Goal: Task Accomplishment & Management: Manage account settings

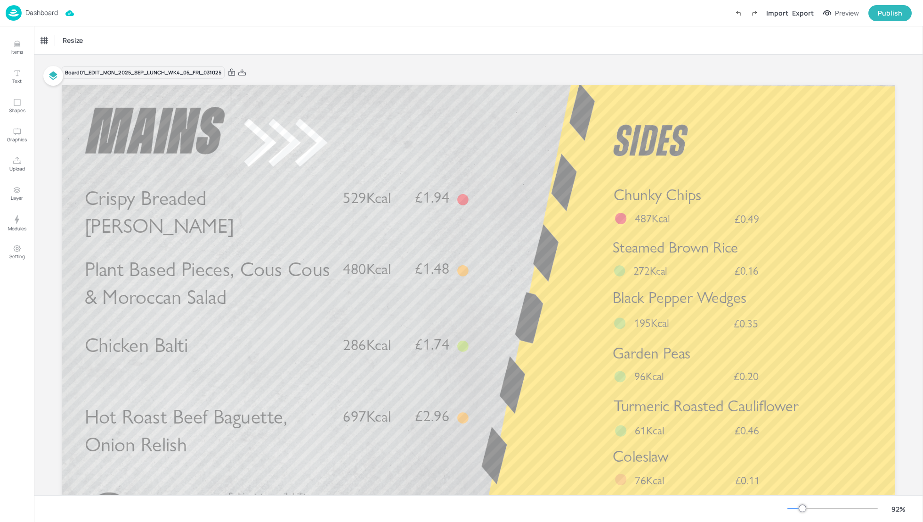
click at [34, 14] on p "Dashboard" at bounding box center [41, 12] width 33 height 7
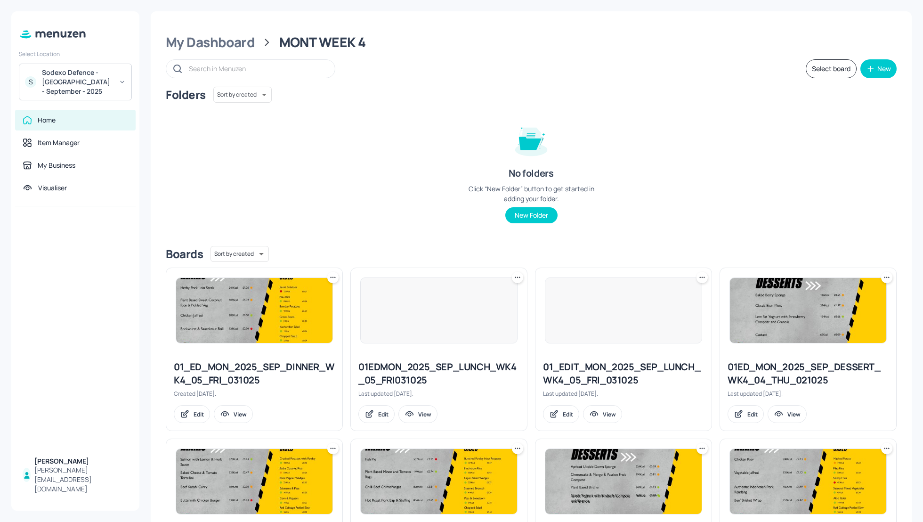
click at [99, 87] on div "Sodexo Defence - Colchester - September - 2025" at bounding box center [77, 82] width 71 height 28
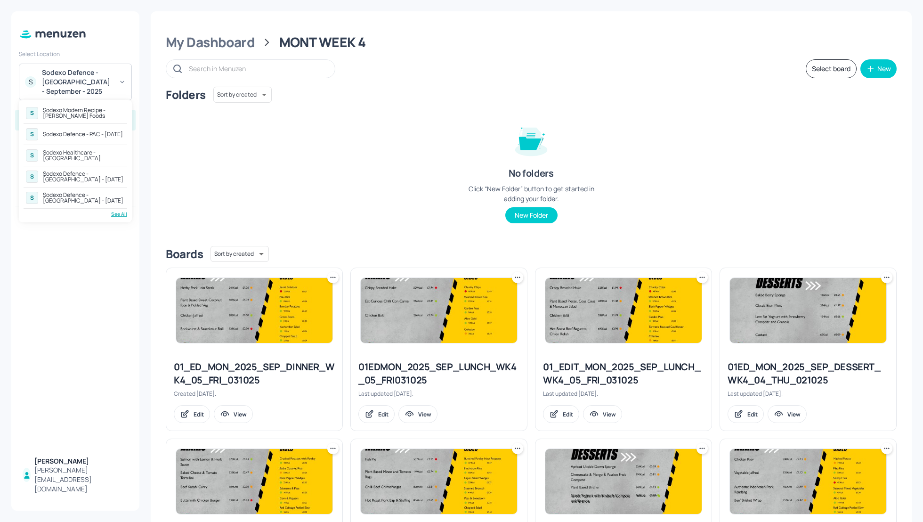
click at [124, 211] on div "See All" at bounding box center [76, 214] width 104 height 7
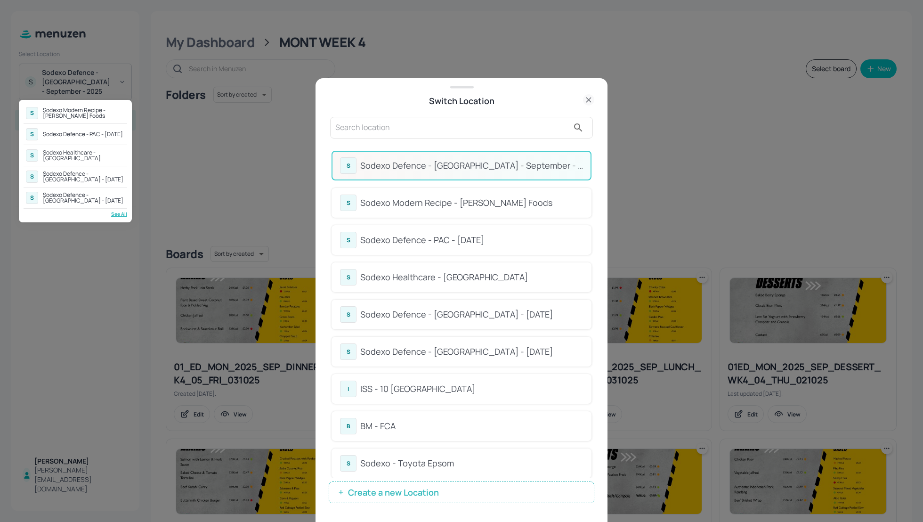
click at [356, 131] on div at bounding box center [461, 261] width 923 height 522
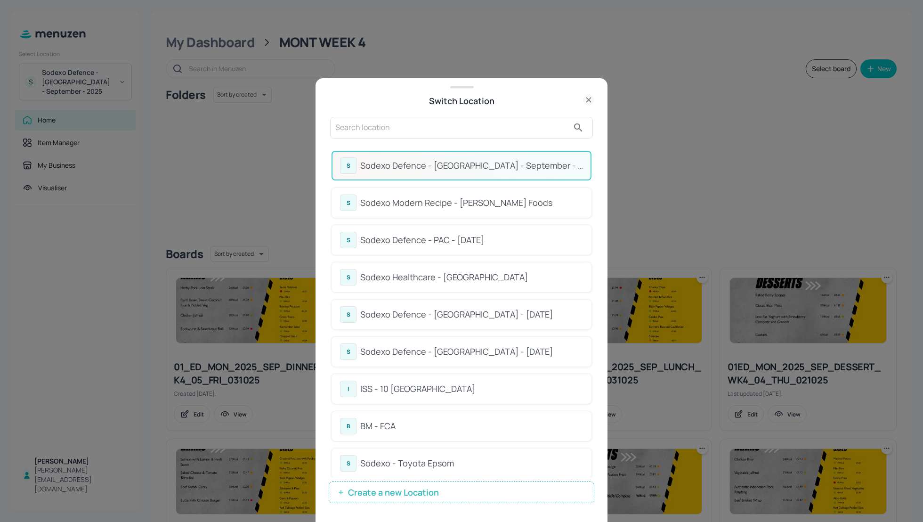
click at [349, 128] on input "text" at bounding box center [452, 127] width 234 height 15
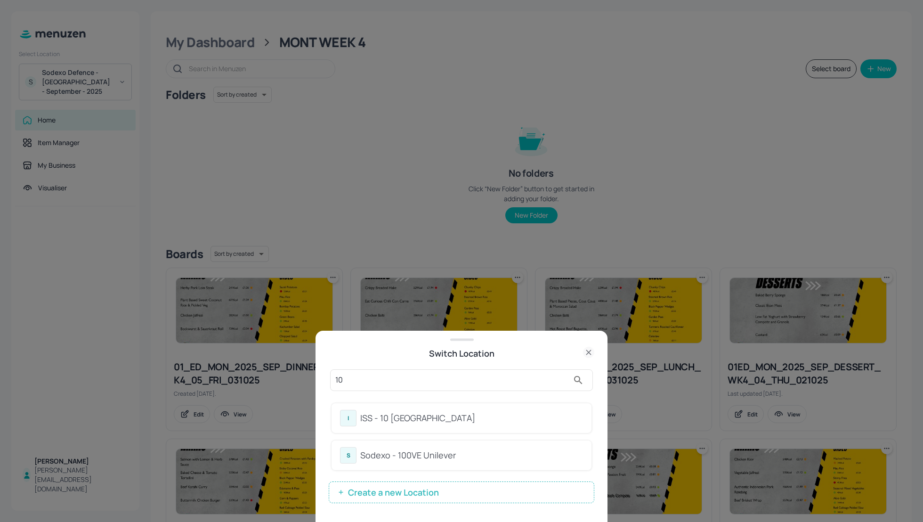
type input "10"
click at [421, 423] on div "ISS - 10 [GEOGRAPHIC_DATA]" at bounding box center [471, 418] width 223 height 13
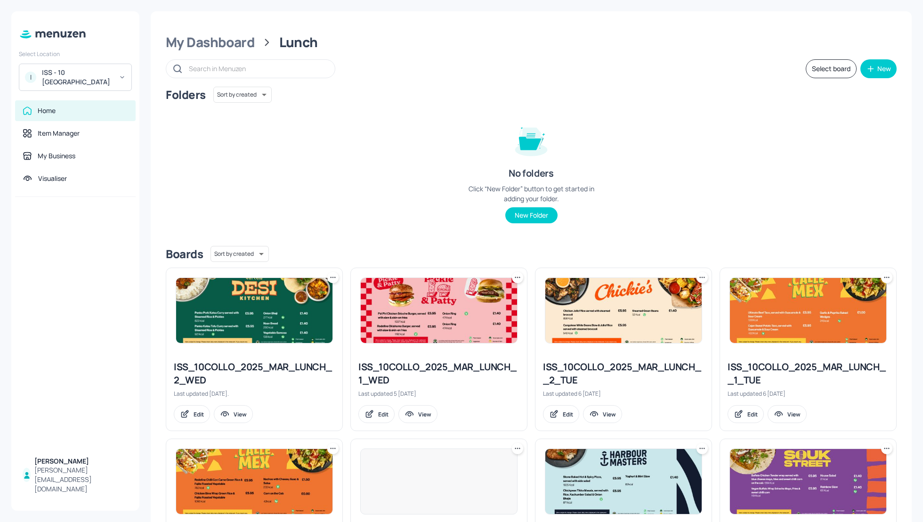
click at [352, 138] on div "Folders Sort by created id ​ No folders Click “New Folder” button to get starte…" at bounding box center [531, 163] width 731 height 152
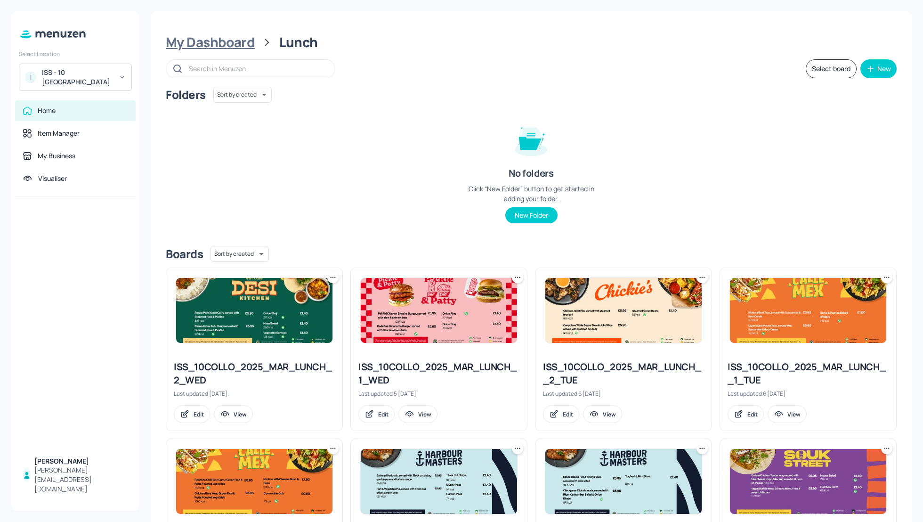
click at [208, 41] on div "My Dashboard" at bounding box center [210, 42] width 89 height 17
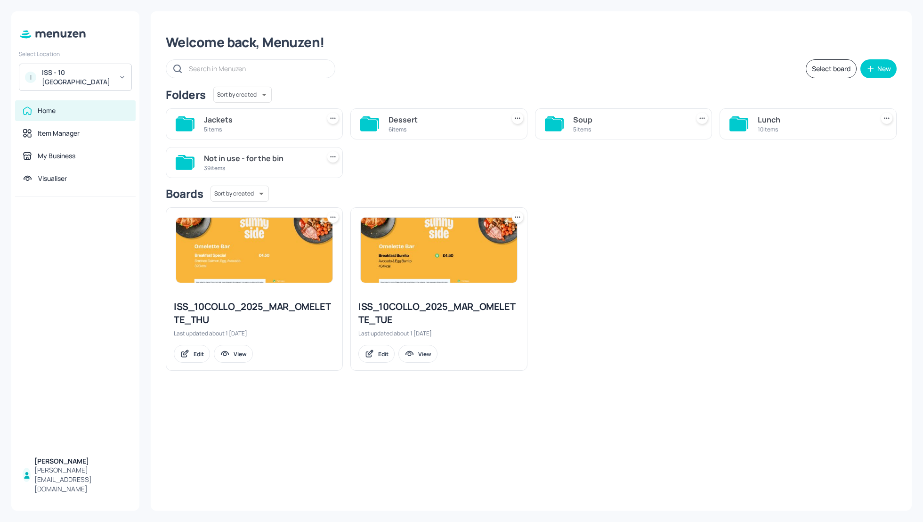
click at [579, 120] on div "Soup" at bounding box center [629, 119] width 112 height 11
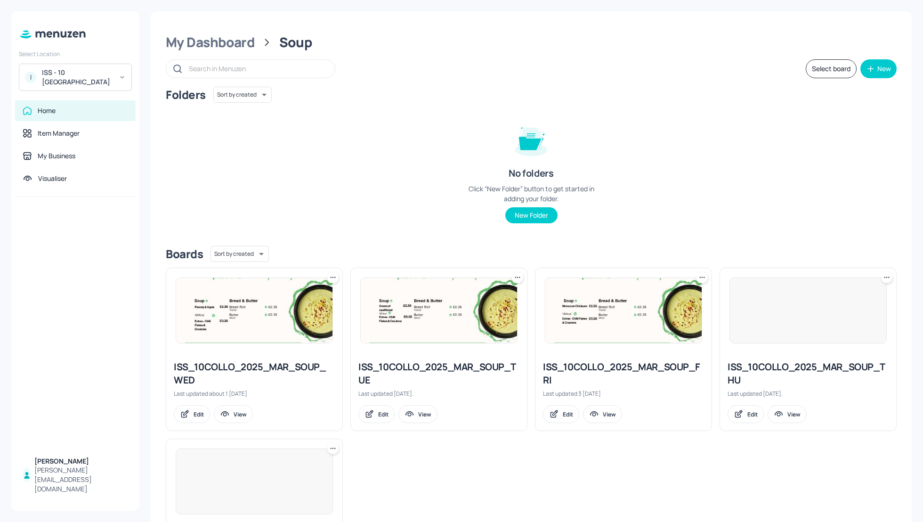
click at [718, 161] on div "Folders Sort by created id ​ No folders Click “New Folder” button to get starte…" at bounding box center [531, 163] width 731 height 152
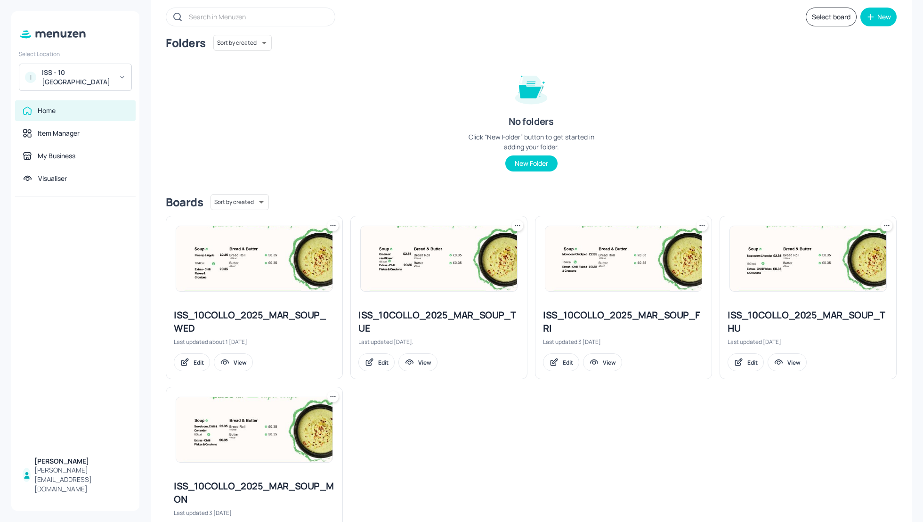
scroll to position [102, 0]
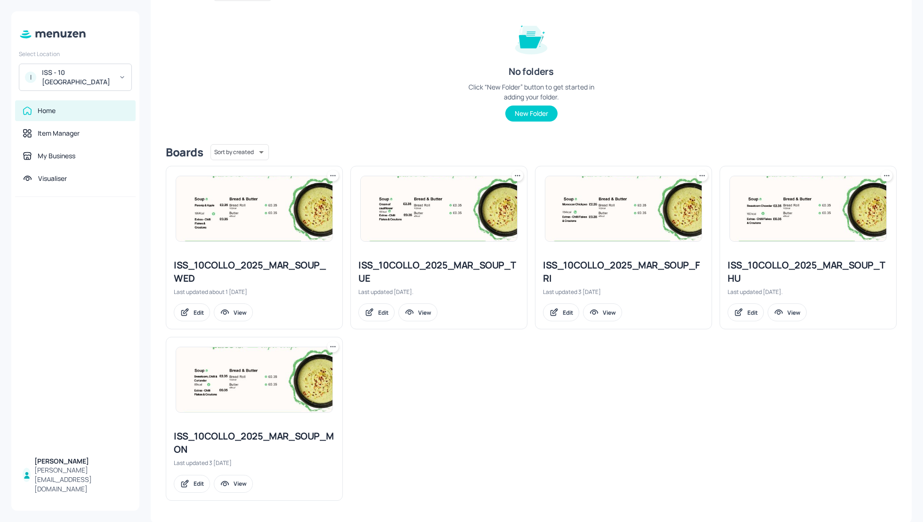
click at [197, 438] on div "ISS_10COLLO_2025_MAR_SOUP_MON" at bounding box center [254, 443] width 161 height 26
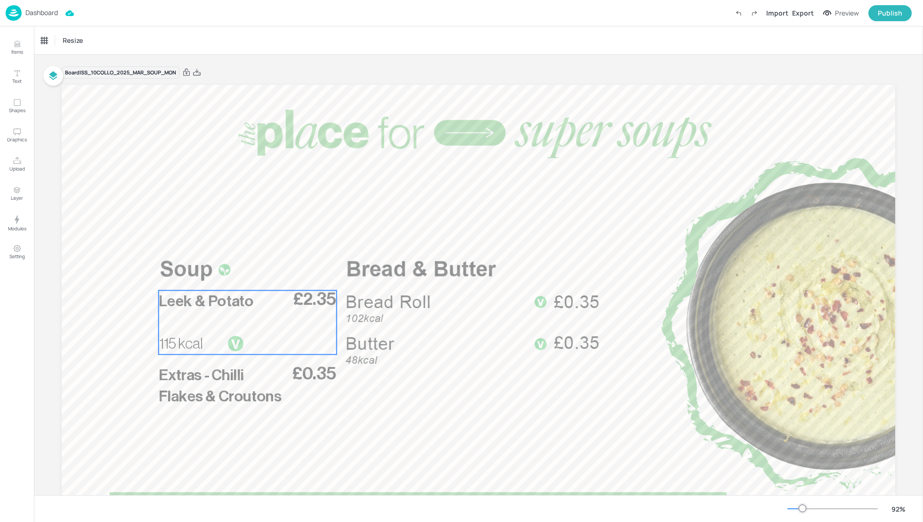
click at [245, 302] on span "Leek & Potato" at bounding box center [206, 300] width 95 height 15
click at [58, 39] on div "Leek & Potato" at bounding box center [59, 40] width 36 height 8
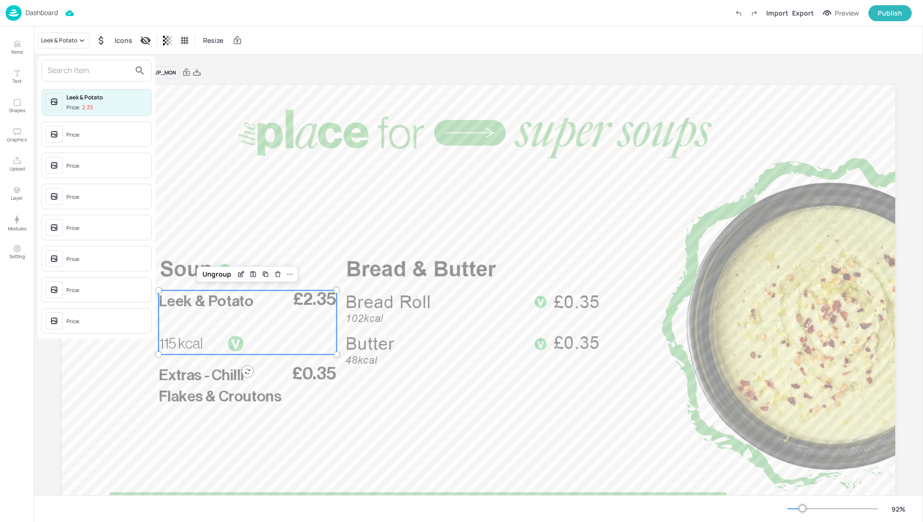
click at [70, 71] on input "text" at bounding box center [89, 70] width 83 height 15
type input "greek len"
click at [214, 208] on div at bounding box center [461, 261] width 923 height 522
click at [240, 275] on icon "Edit Item" at bounding box center [241, 274] width 8 height 8
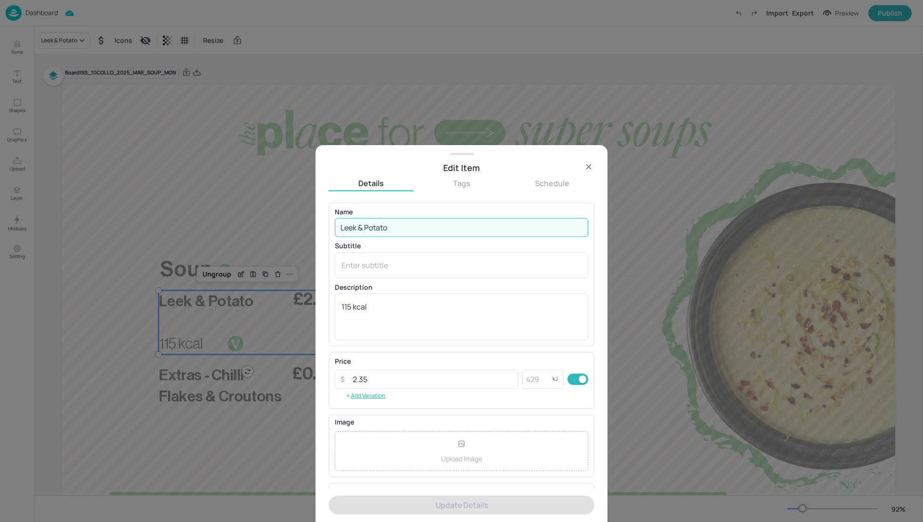
drag, startPoint x: 389, startPoint y: 227, endPoint x: 300, endPoint y: 227, distance: 88.6
click at [300, 227] on div "Edit Item Details Tags Schedule Name [PERSON_NAME] & Potato ​ Subtitle x ​ Desc…" at bounding box center [461, 261] width 923 height 522
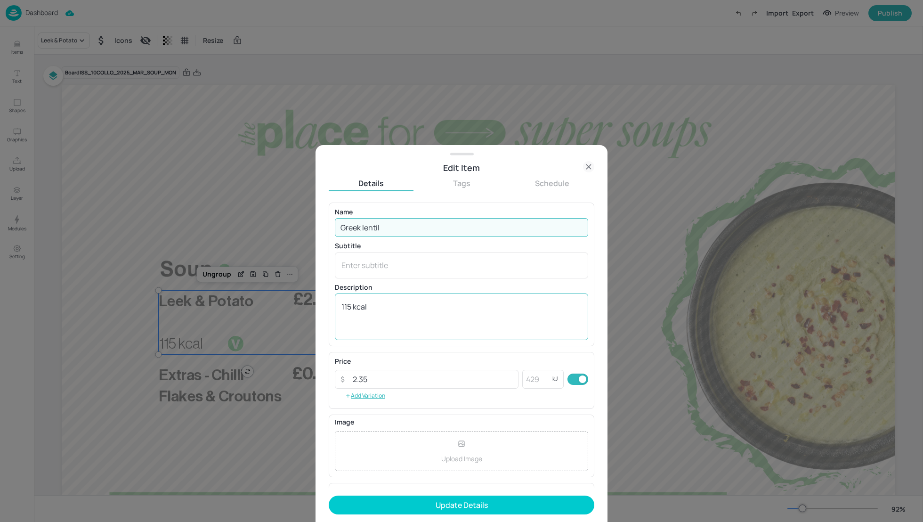
type input "Greek lentil"
click at [351, 306] on textarea "115 kcal" at bounding box center [462, 316] width 240 height 31
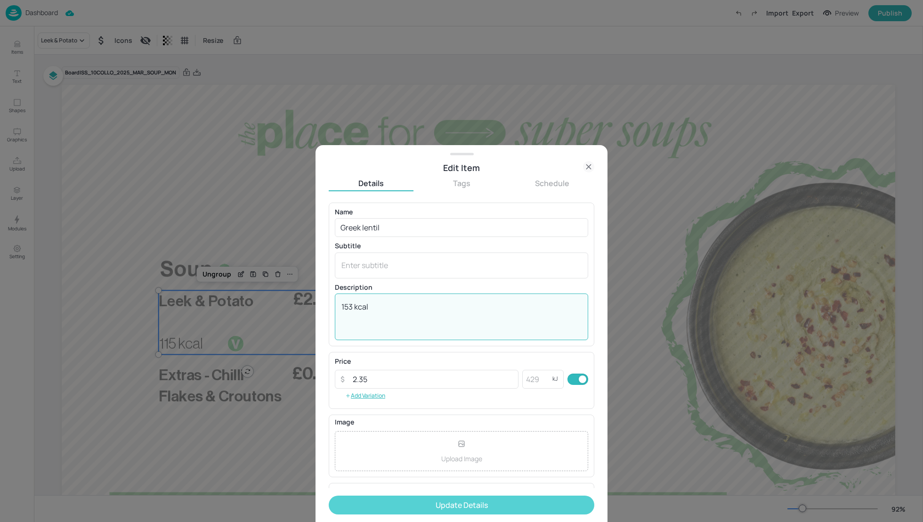
type textarea "153 kcal"
click at [469, 505] on button "Update Details" at bounding box center [462, 505] width 266 height 19
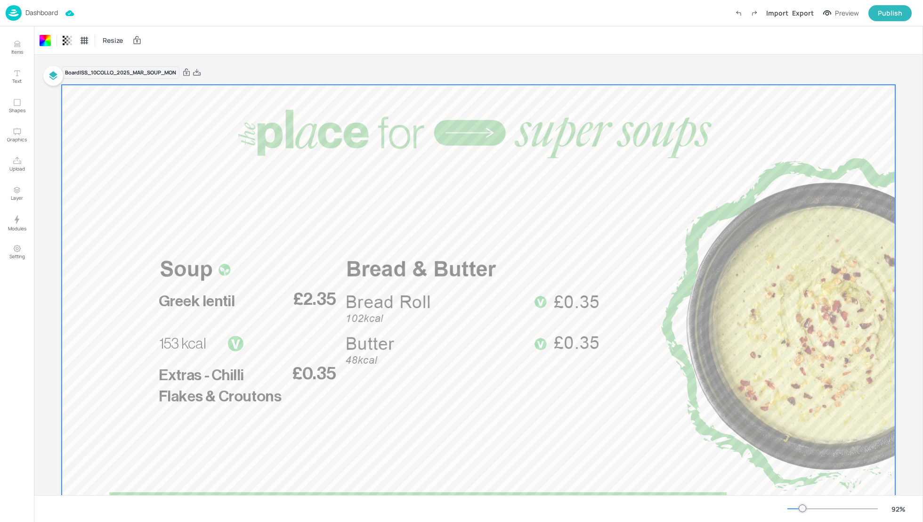
click at [371, 55] on div "Board ISS_10COLLO_2025_MAR_SOUP_MON £2.35 Greek lentil 153 kcal £0.35 Extras - …" at bounding box center [479, 316] width 834 height 523
click at [406, 67] on div "Board ISS_10COLLO_2025_MAR_SOUP_MON" at bounding box center [479, 72] width 834 height 13
click at [197, 72] on icon at bounding box center [197, 72] width 8 height 7
